Goal: Task Accomplishment & Management: Complete application form

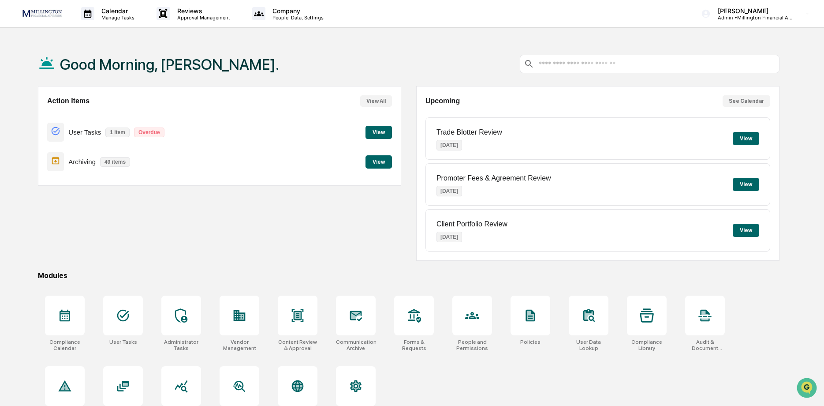
click at [380, 132] on button "View" at bounding box center [378, 132] width 26 height 13
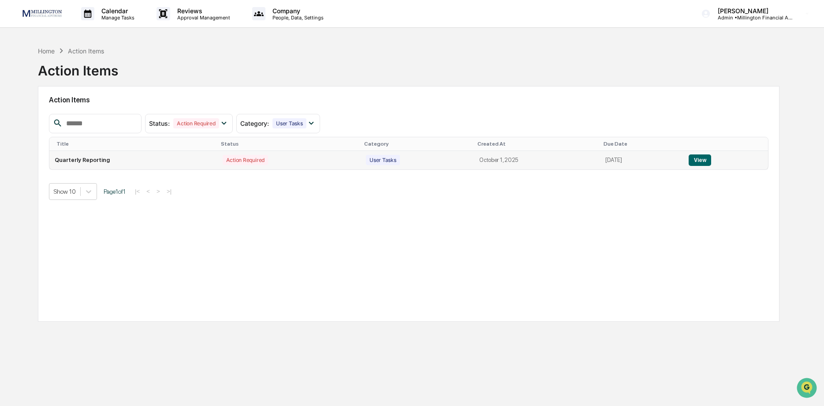
click at [701, 157] on button "View" at bounding box center [700, 159] width 22 height 11
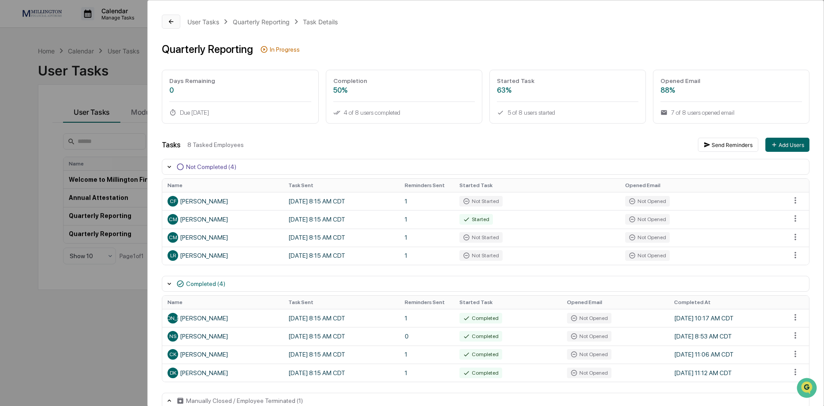
click at [167, 22] on button at bounding box center [171, 22] width 19 height 14
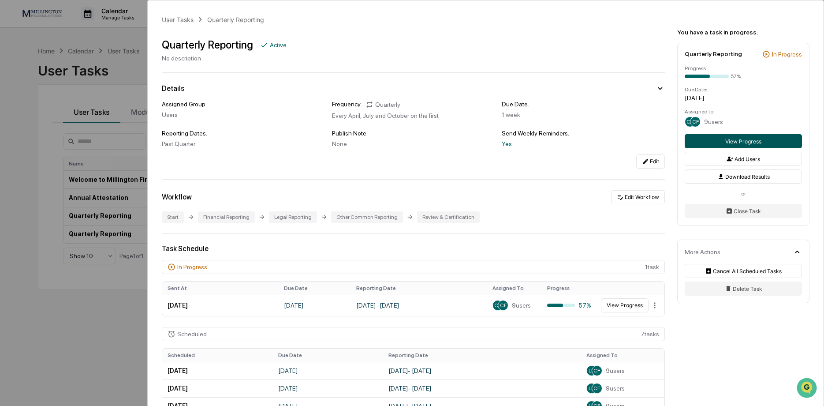
click at [745, 140] on button "View Progress" at bounding box center [743, 141] width 117 height 14
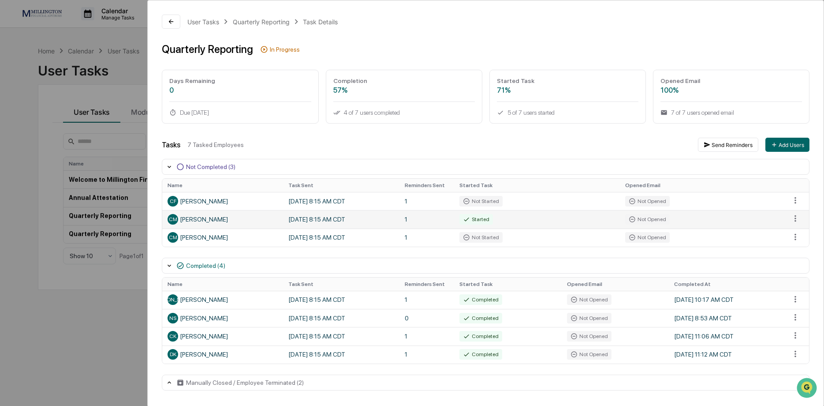
scroll to position [1, 0]
click at [167, 18] on button at bounding box center [171, 22] width 19 height 14
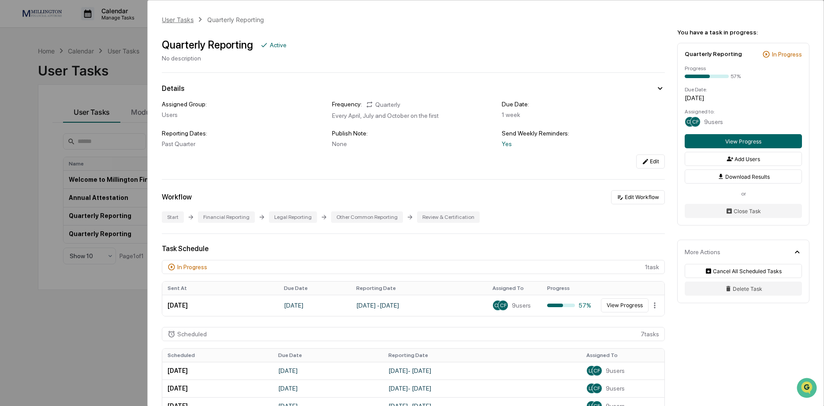
click at [173, 19] on div "User Tasks" at bounding box center [178, 19] width 32 height 7
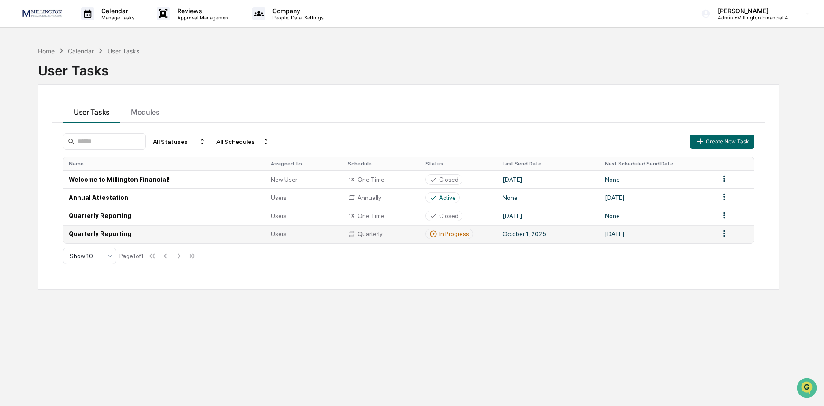
click at [439, 234] on div "In Progress" at bounding box center [449, 234] width 40 height 8
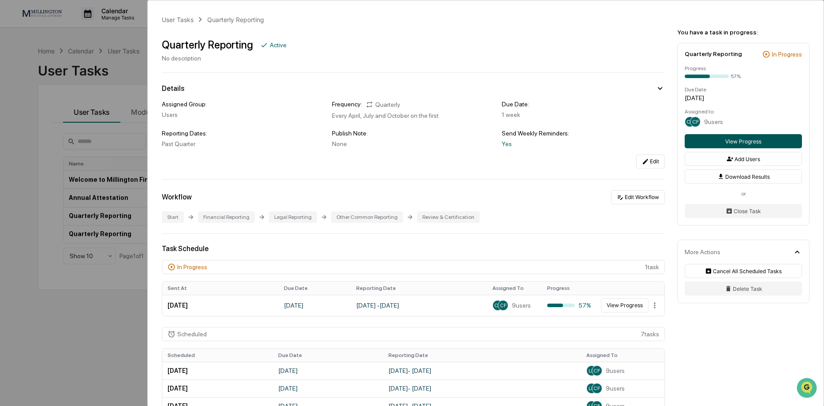
click at [744, 141] on button "View Progress" at bounding box center [743, 141] width 117 height 14
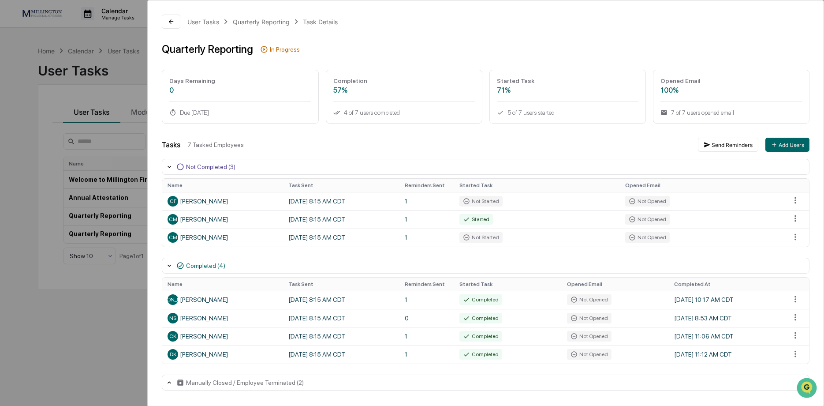
scroll to position [1, 0]
click at [795, 198] on html "Calendar Manage Tasks Reviews Approval Management Company People, Data, Setting…" at bounding box center [412, 203] width 824 height 406
click at [486, 202] on html "Calendar Manage Tasks Reviews Approval Management Company People, Data, Setting…" at bounding box center [412, 203] width 824 height 406
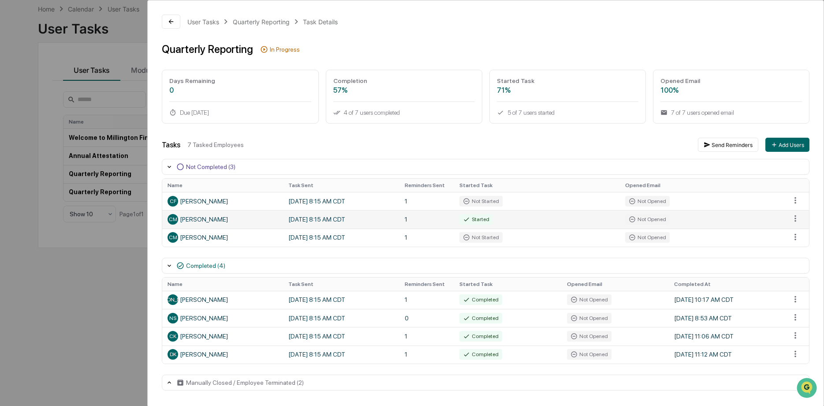
scroll to position [0, 0]
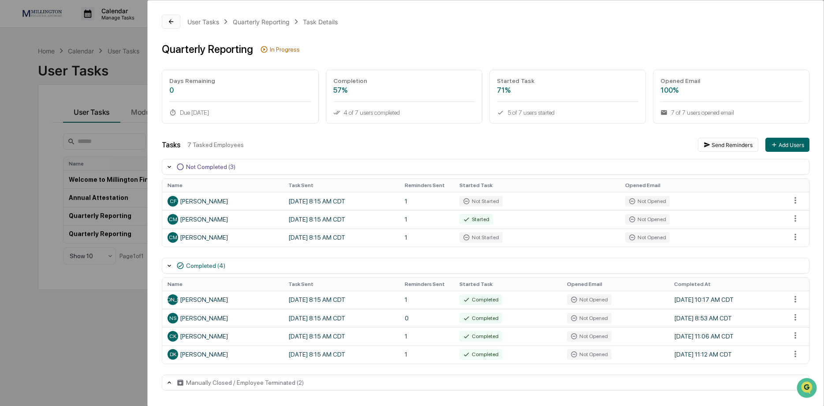
click at [174, 19] on icon at bounding box center [171, 21] width 7 height 7
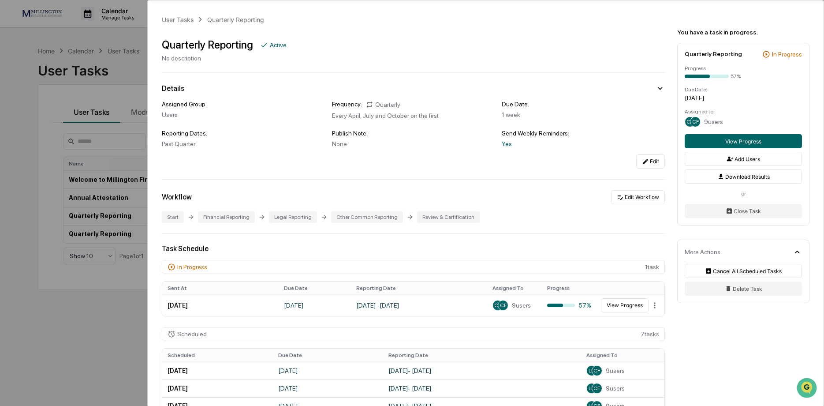
click at [18, 54] on div "User Tasks Quarterly Reporting Quarterly Reporting Active No description Detail…" at bounding box center [412, 203] width 824 height 406
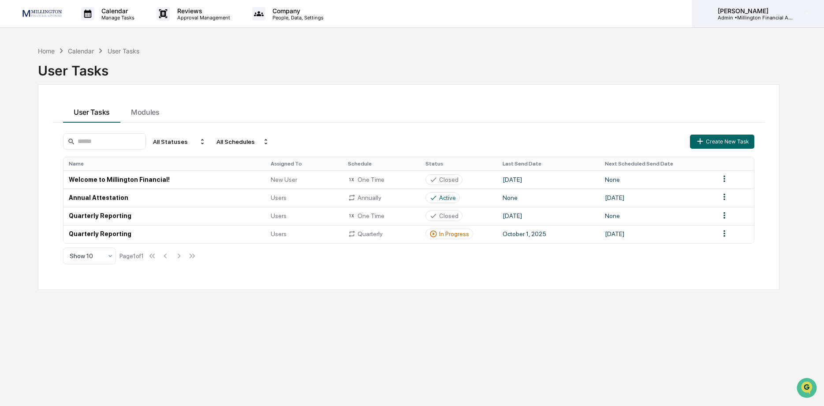
click at [761, 11] on p "[PERSON_NAME]" at bounding box center [752, 10] width 82 height 7
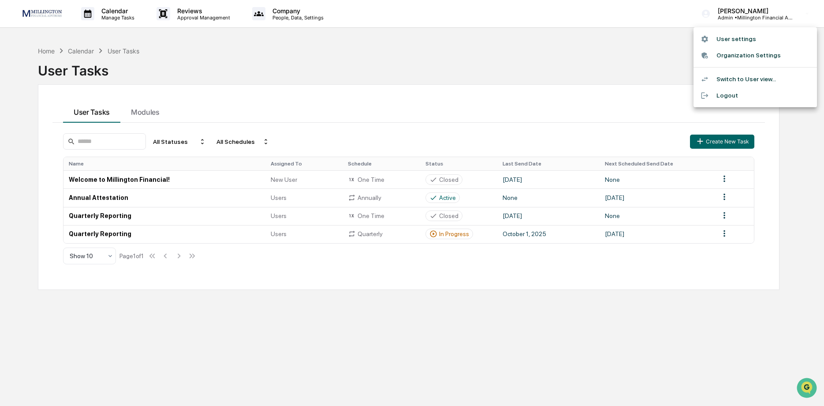
click at [742, 77] on li "Switch to User view..." at bounding box center [754, 79] width 123 height 16
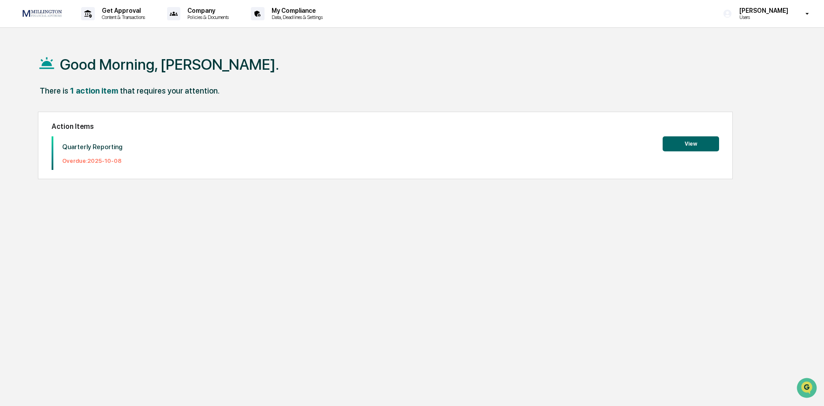
click at [676, 144] on button "View" at bounding box center [691, 143] width 56 height 15
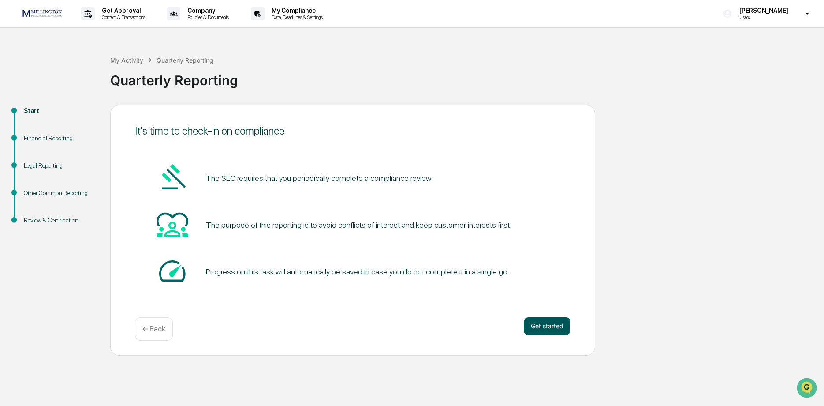
click at [540, 321] on button "Get started" at bounding box center [547, 326] width 47 height 18
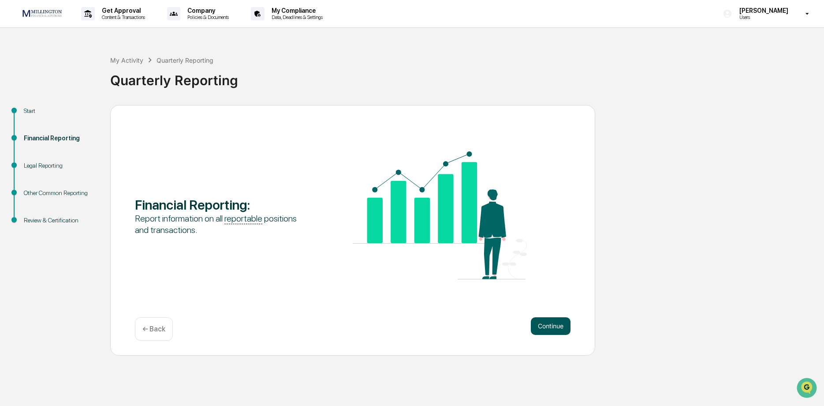
click at [548, 327] on button "Continue" at bounding box center [551, 326] width 40 height 18
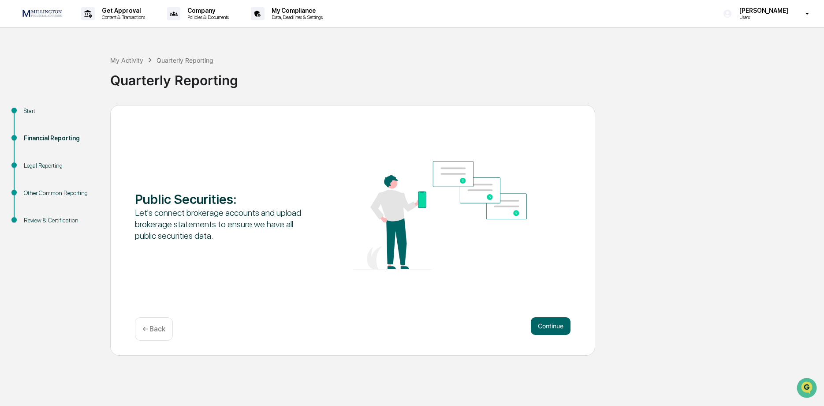
click at [548, 327] on button "Continue" at bounding box center [551, 326] width 40 height 18
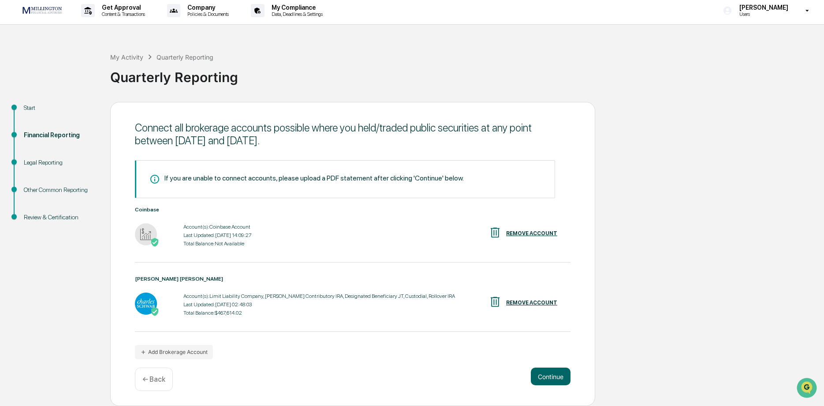
scroll to position [5, 0]
click at [552, 374] on button "Continue" at bounding box center [551, 376] width 40 height 18
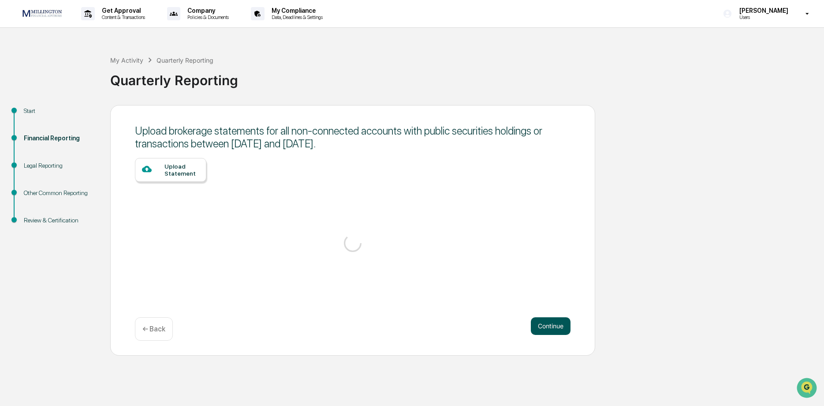
scroll to position [0, 0]
click at [548, 322] on button "Continue" at bounding box center [551, 326] width 40 height 18
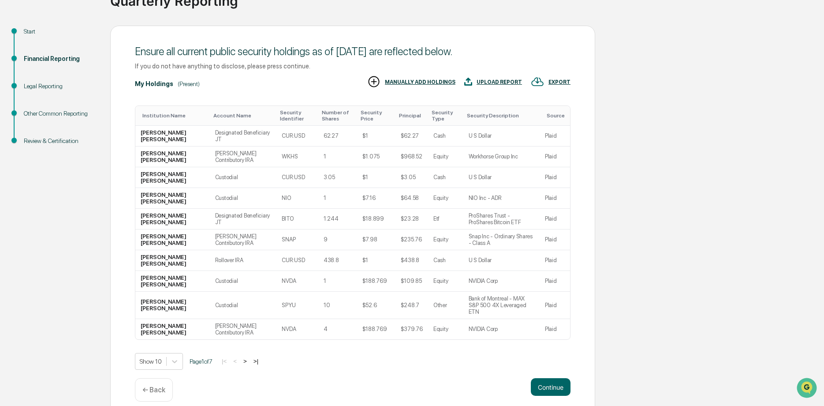
scroll to position [89, 0]
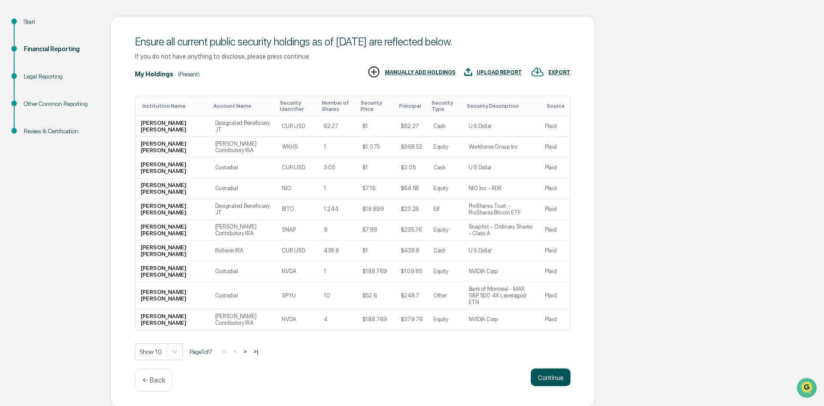
click at [552, 375] on button "Continue" at bounding box center [551, 377] width 40 height 18
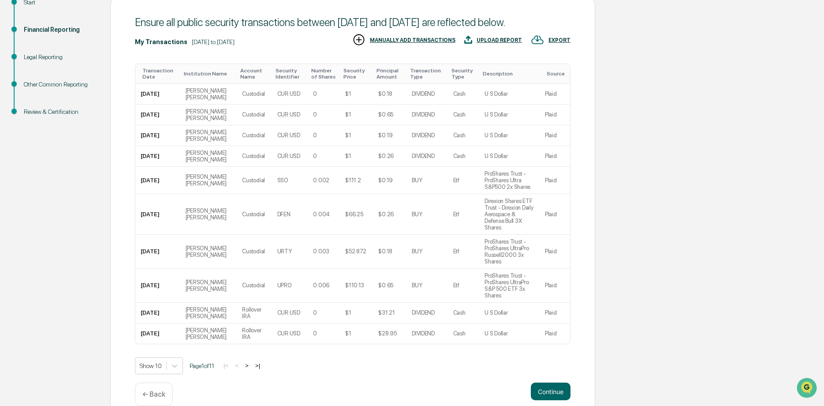
scroll to position [109, 0]
click at [554, 381] on button "Continue" at bounding box center [551, 390] width 40 height 18
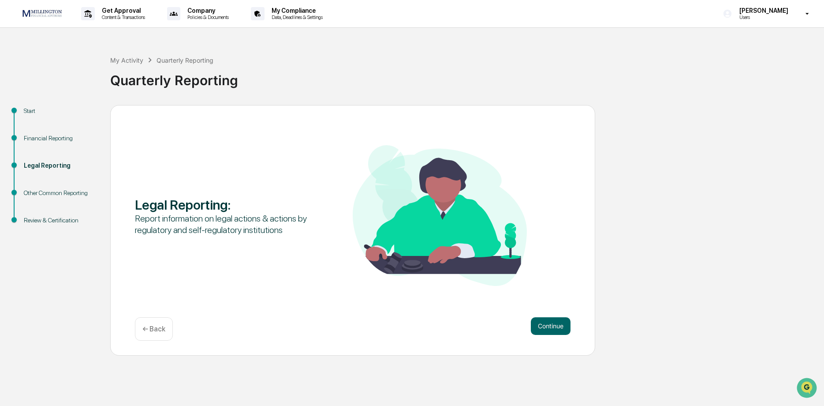
scroll to position [0, 0]
click at [547, 320] on button "Continue" at bounding box center [551, 326] width 40 height 18
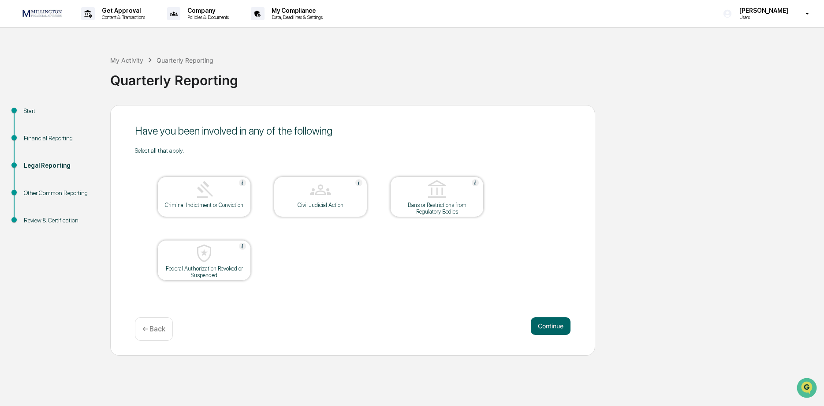
click at [206, 193] on img at bounding box center [204, 189] width 21 height 21
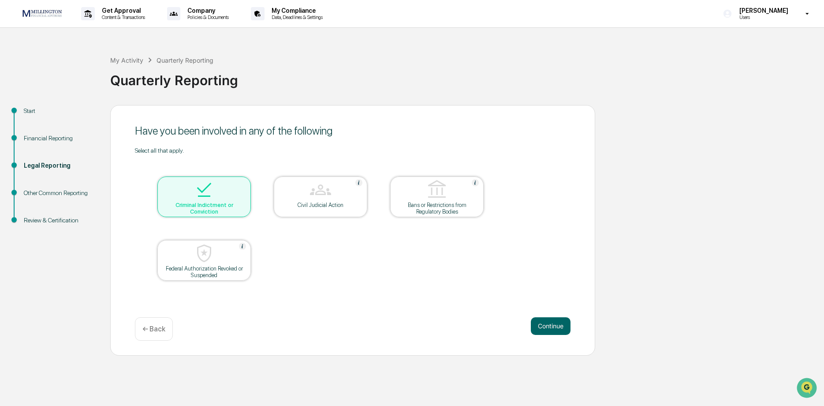
click at [203, 200] on img at bounding box center [204, 189] width 21 height 21
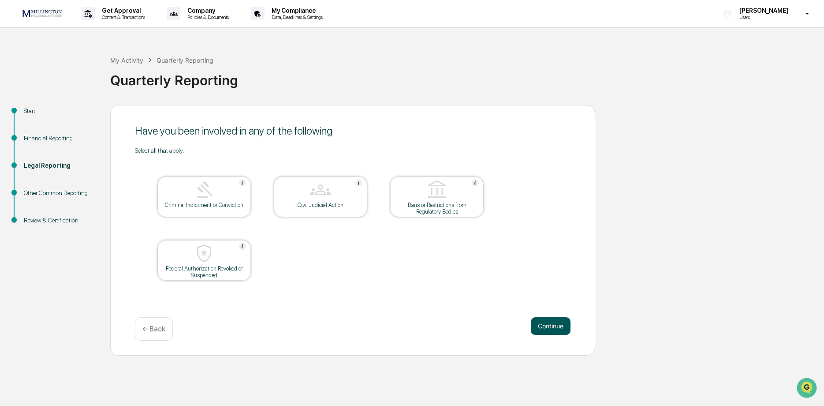
click at [546, 322] on button "Continue" at bounding box center [551, 326] width 40 height 18
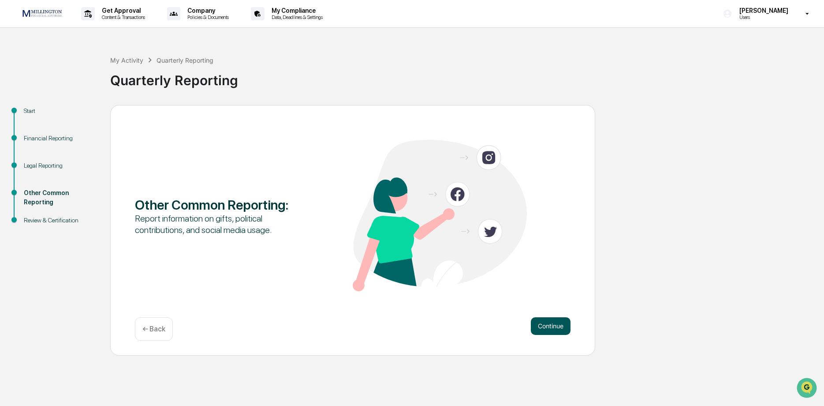
click at [551, 331] on button "Continue" at bounding box center [551, 326] width 40 height 18
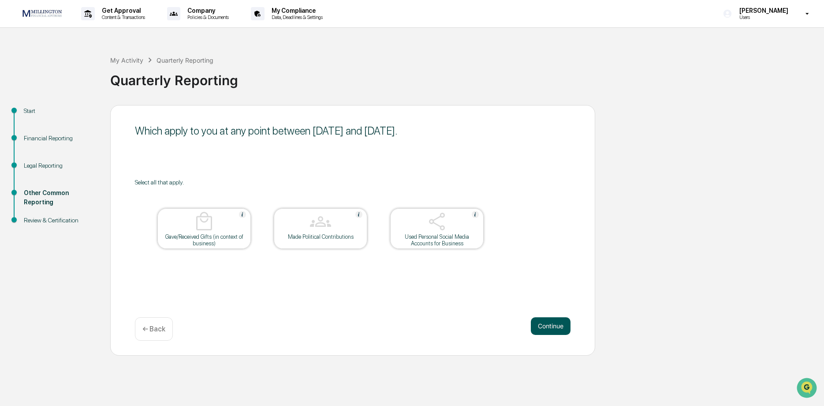
click at [538, 322] on button "Continue" at bounding box center [551, 326] width 40 height 18
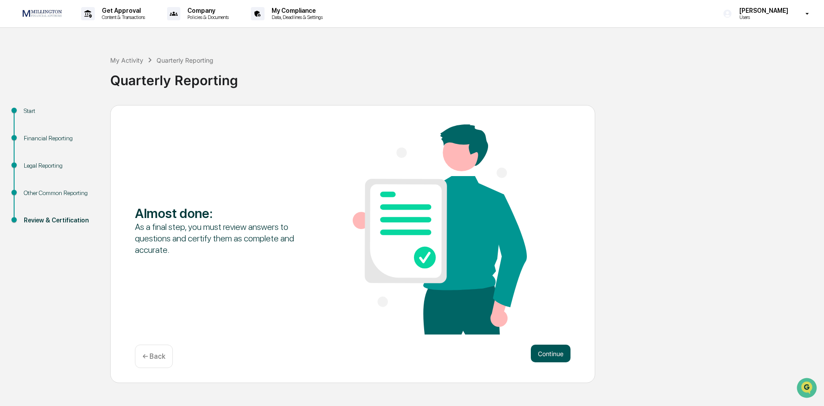
click at [545, 354] on button "Continue" at bounding box center [551, 353] width 40 height 18
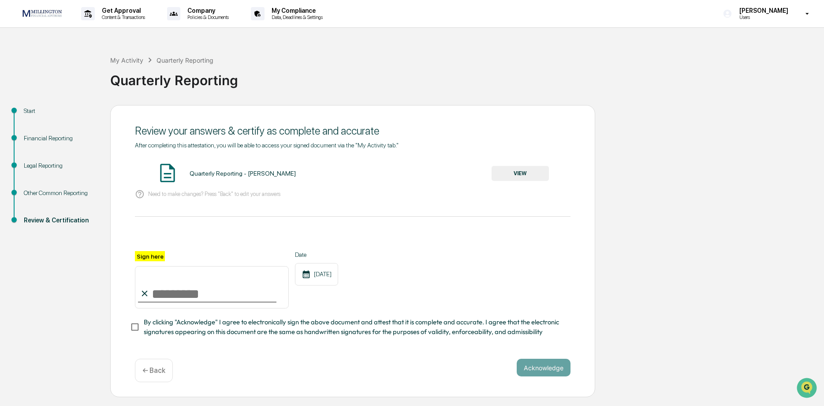
click at [520, 169] on button "VIEW" at bounding box center [519, 173] width 57 height 15
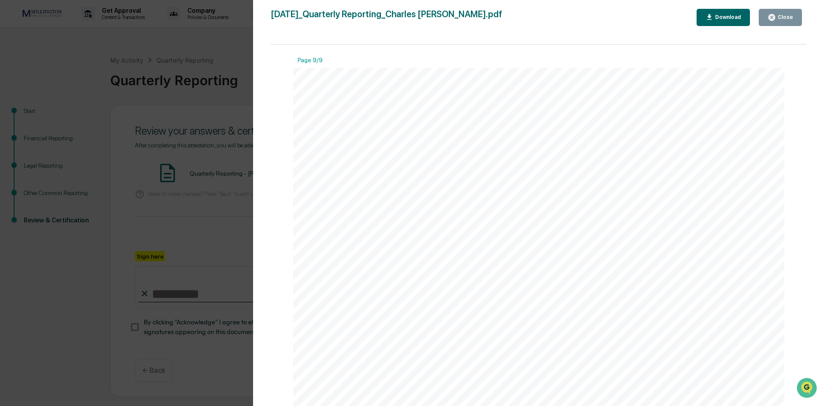
scroll to position [5879, 0]
click at [774, 16] on icon "button" at bounding box center [771, 17] width 8 height 8
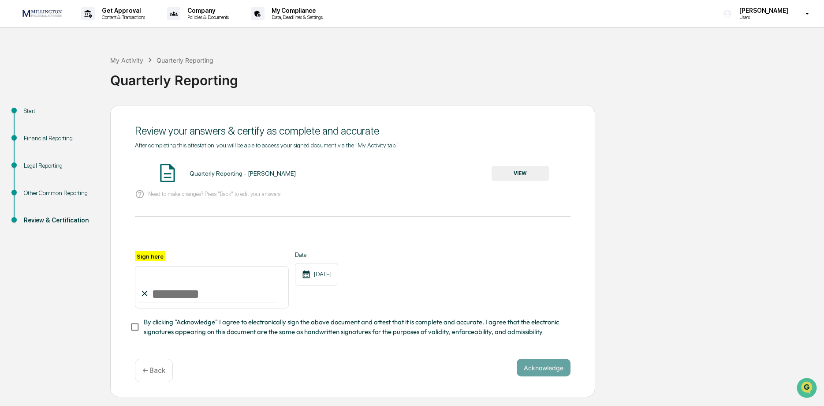
click at [172, 308] on input "Sign here" at bounding box center [212, 287] width 154 height 42
click at [177, 294] on input "Sign here" at bounding box center [212, 287] width 154 height 42
type input "**********"
click at [544, 372] on button "Acknowledge" at bounding box center [544, 367] width 54 height 18
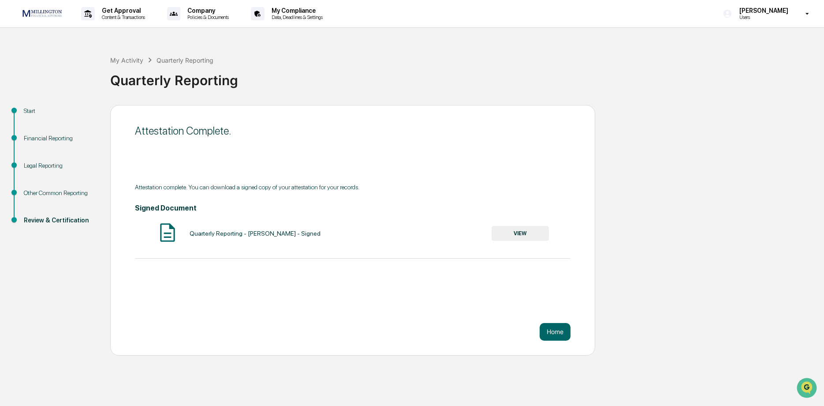
click at [532, 235] on button "VIEW" at bounding box center [519, 233] width 57 height 15
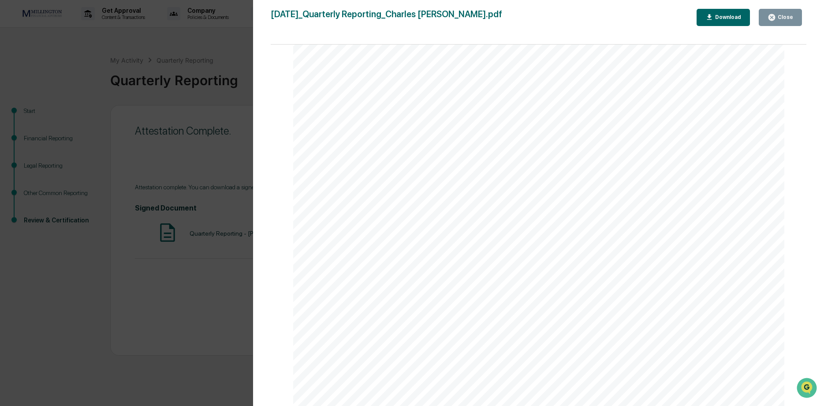
scroll to position [1809, 0]
click at [773, 14] on icon "button" at bounding box center [771, 17] width 7 height 7
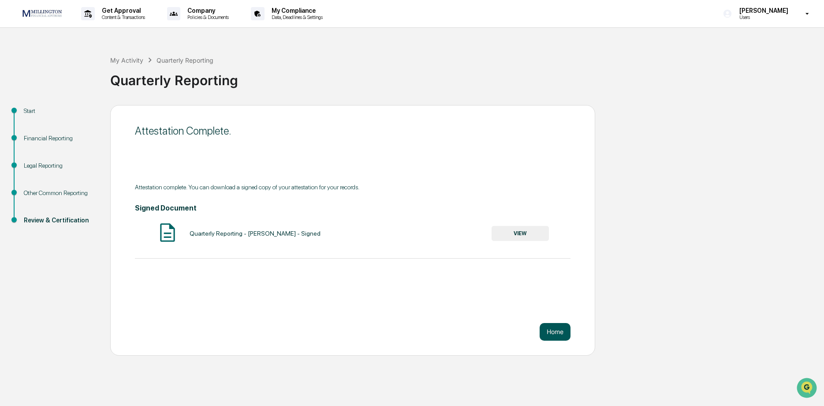
click at [559, 335] on button "Home" at bounding box center [555, 332] width 31 height 18
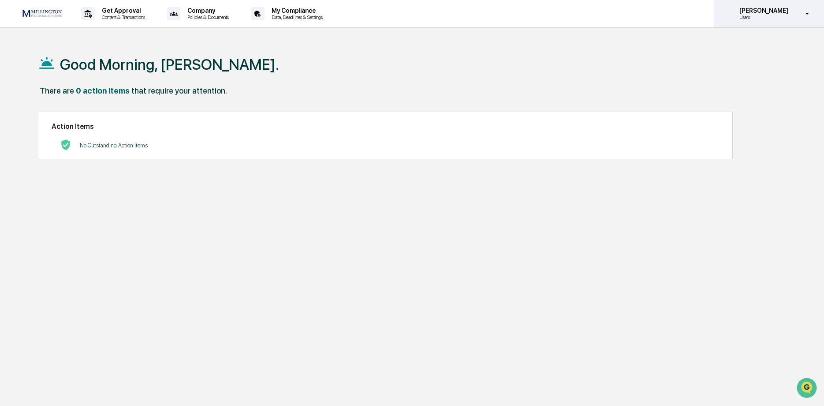
click at [757, 19] on p "Users" at bounding box center [762, 17] width 60 height 6
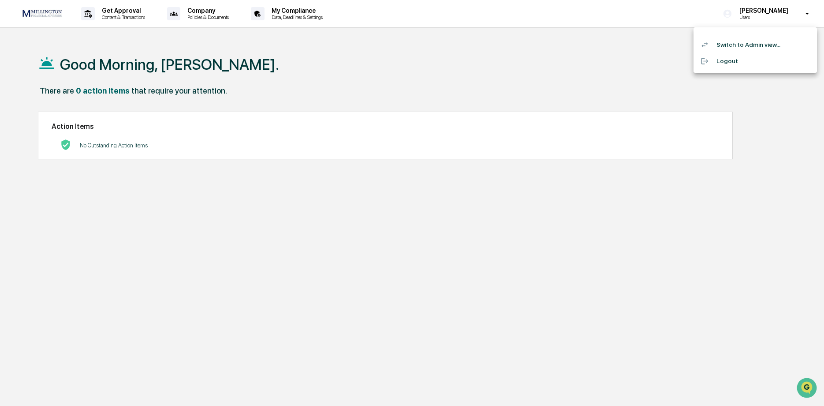
click at [205, 11] on div at bounding box center [412, 203] width 824 height 406
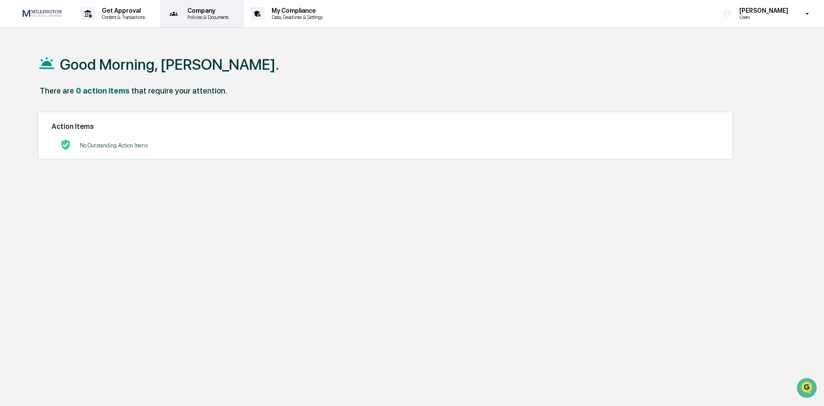
click at [213, 19] on p "Policies & Documents" at bounding box center [206, 17] width 53 height 6
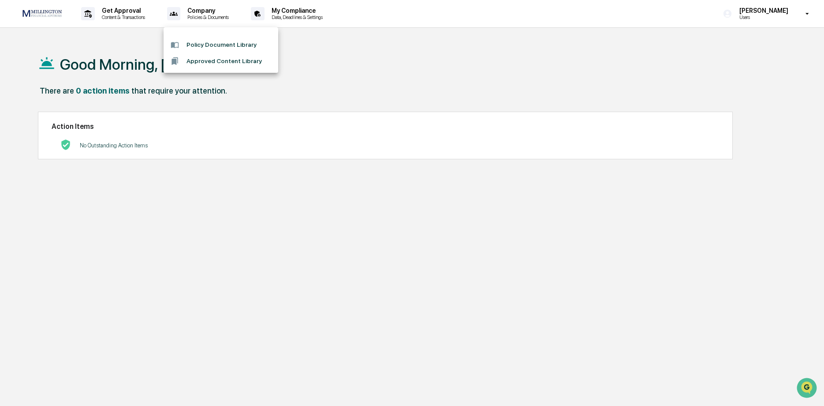
click at [308, 17] on div at bounding box center [412, 203] width 824 height 406
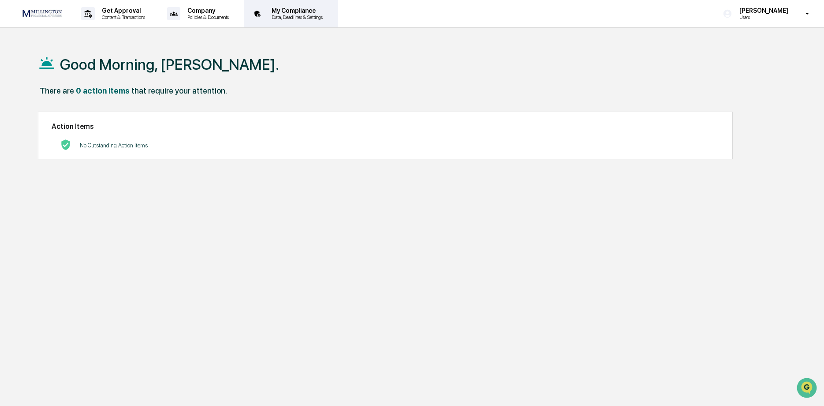
click at [271, 15] on p "Data, Deadlines & Settings" at bounding box center [295, 17] width 63 height 6
